Goal: Information Seeking & Learning: Check status

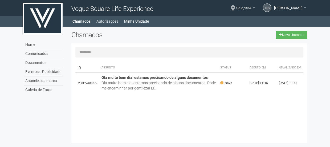
scroll to position [8, 0]
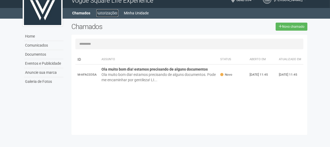
click at [106, 12] on link "Autorizações" at bounding box center [107, 12] width 22 height 7
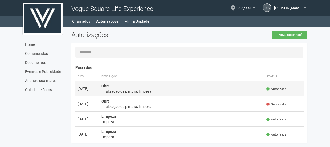
click at [275, 88] on span "Autorizada" at bounding box center [276, 89] width 20 height 5
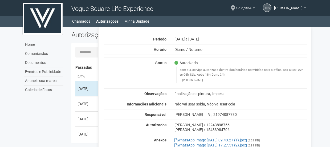
click at [46, 113] on div "Home Comunicados Documentos Eventos e Publicidade Anuncie sua marca Galeria de …" at bounding box center [165, 86] width 293 height 119
click at [103, 19] on link "Autorizações" at bounding box center [107, 21] width 22 height 7
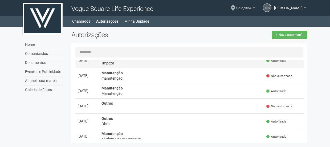
scroll to position [97, 0]
